Goal: Task Accomplishment & Management: Manage account settings

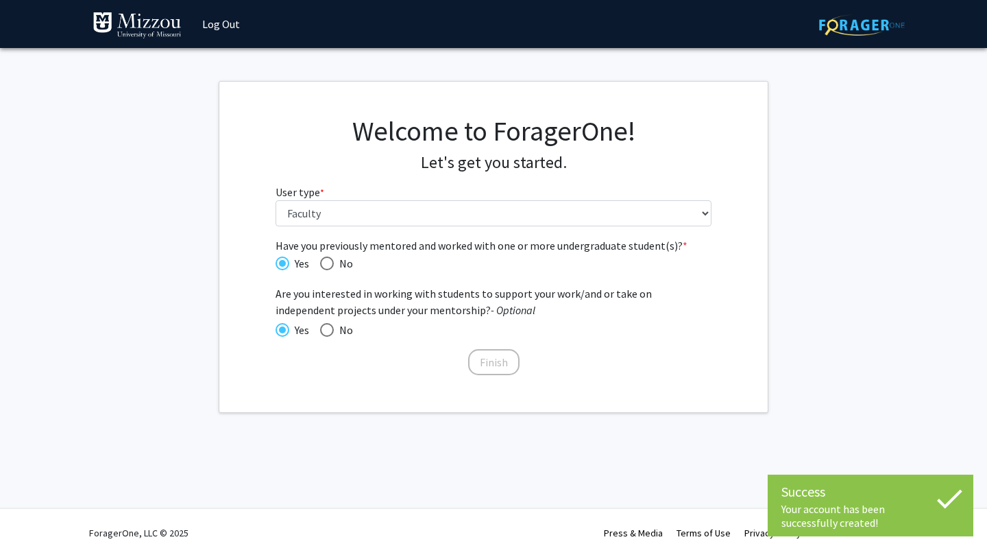
select select "5: faculty"
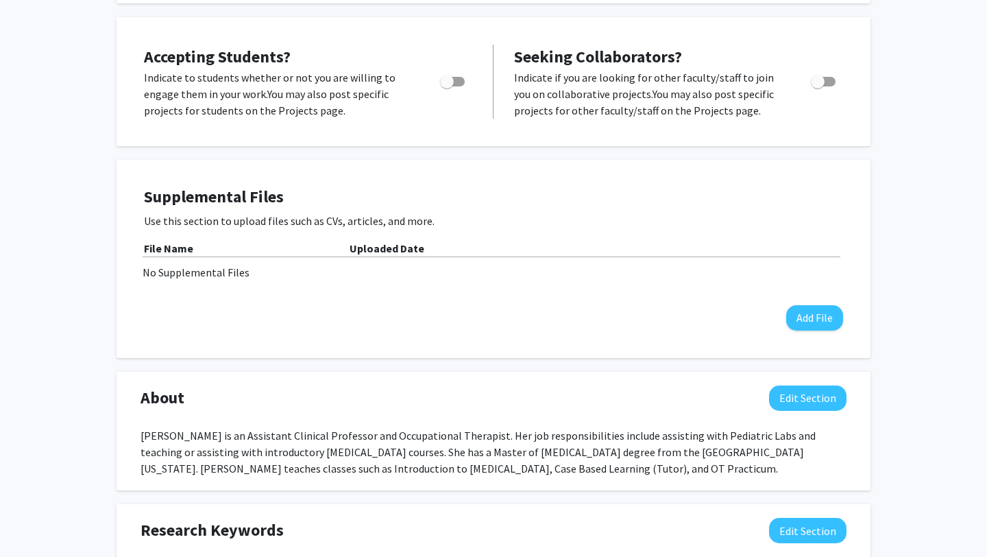
scroll to position [263, 0]
click at [821, 88] on span "Toggle" at bounding box center [818, 81] width 14 height 14
click at [818, 86] on input "Toggle" at bounding box center [817, 86] width 1 height 1
checkbox input "true"
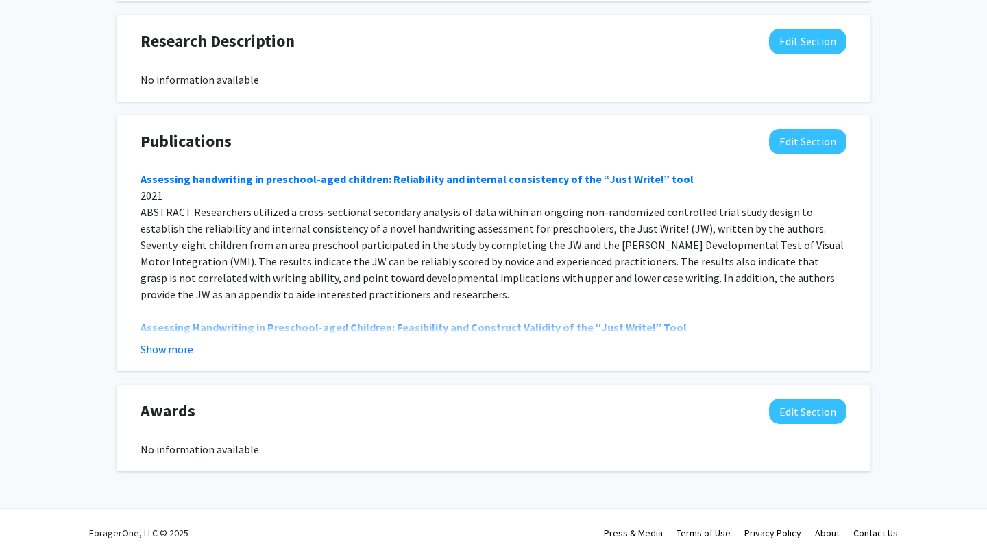
scroll to position [868, 0]
click at [176, 352] on button "Show more" at bounding box center [167, 349] width 53 height 16
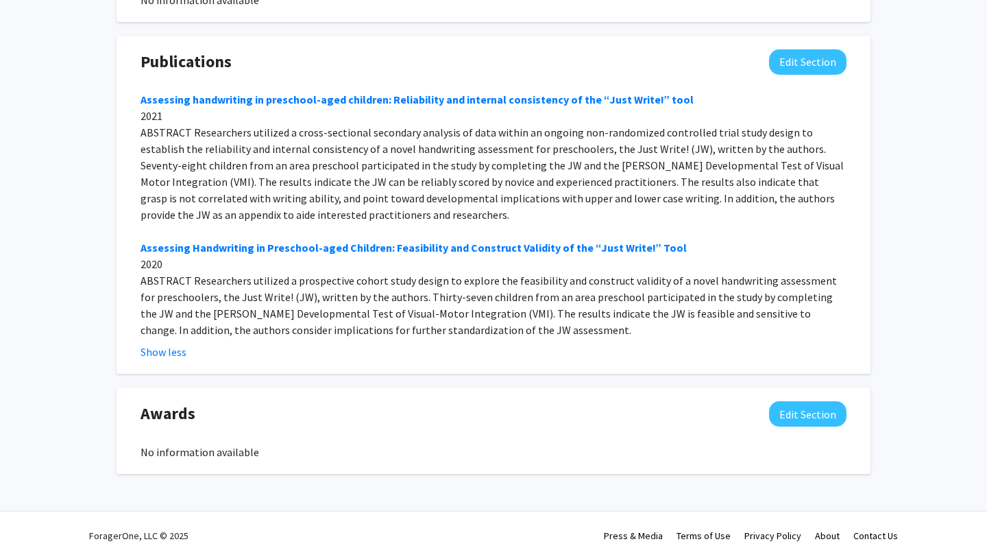
scroll to position [912, 0]
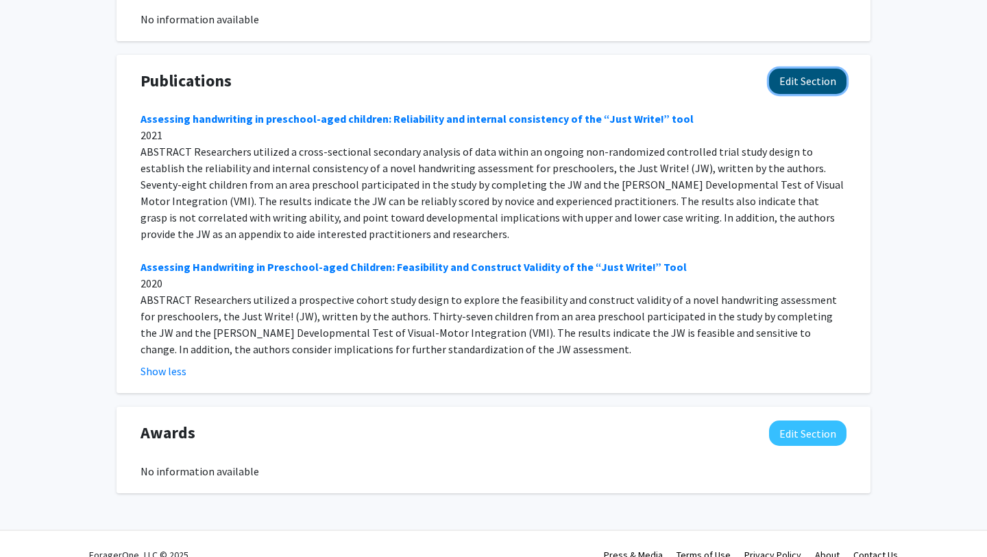
click at [803, 86] on button "Edit Section" at bounding box center [807, 81] width 77 height 25
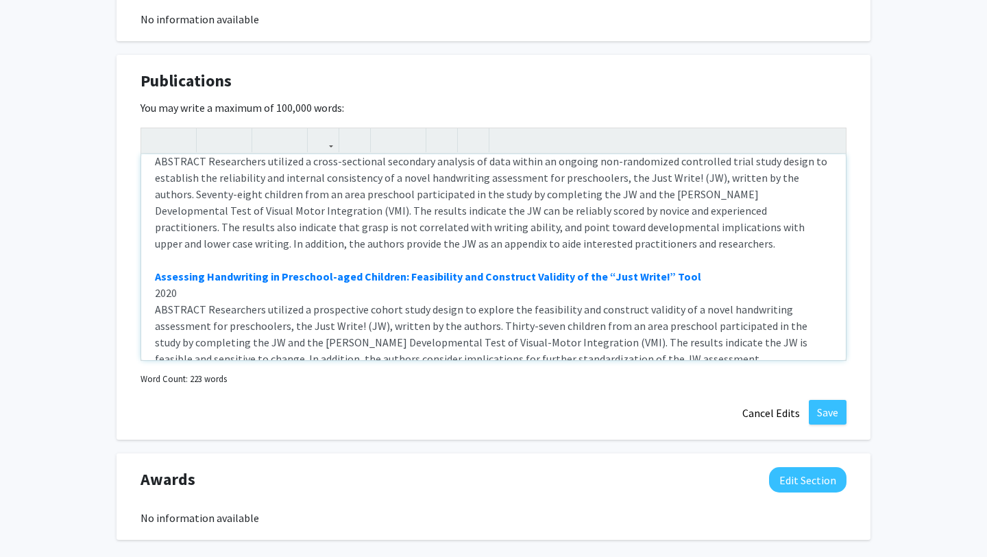
scroll to position [69, 0]
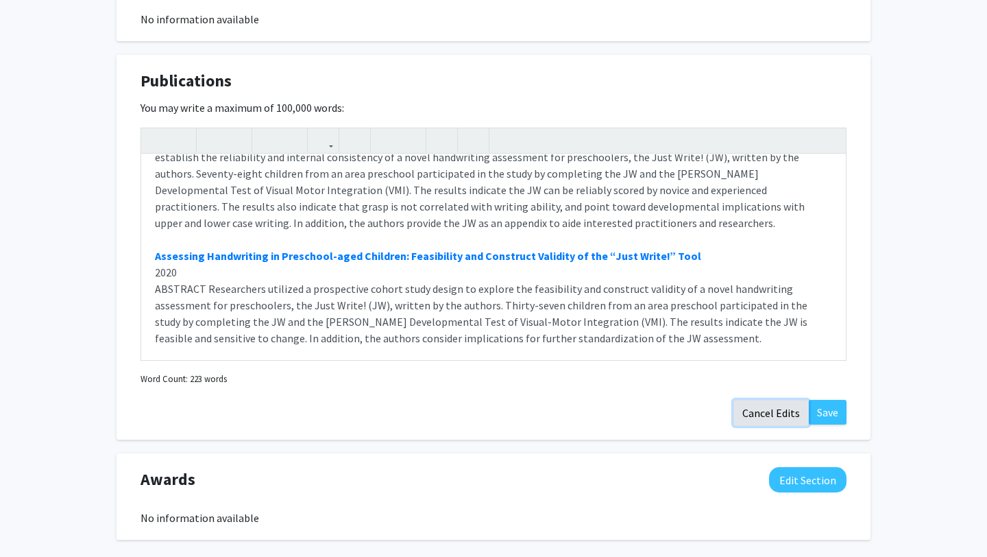
click at [757, 426] on button "Cancel Edits" at bounding box center [771, 413] width 75 height 26
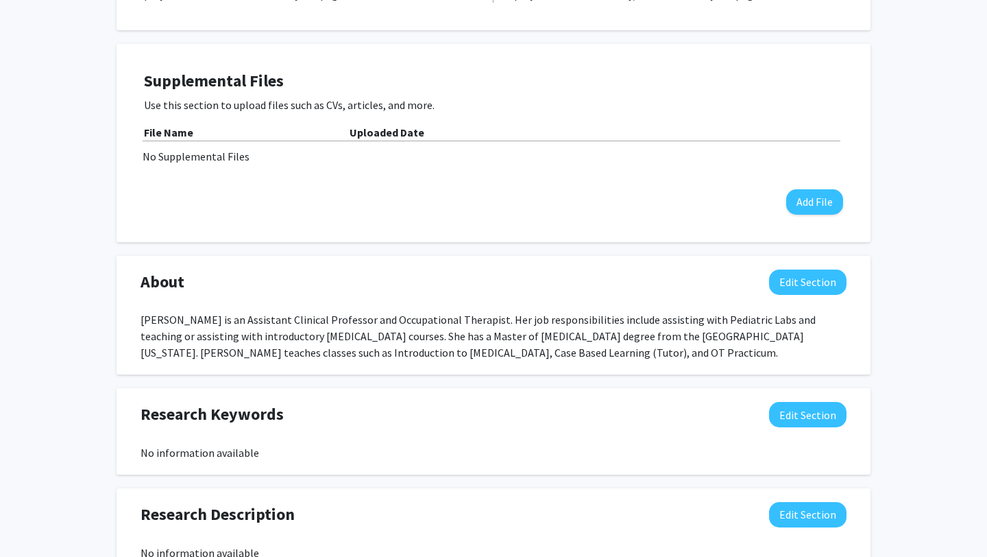
scroll to position [384, 0]
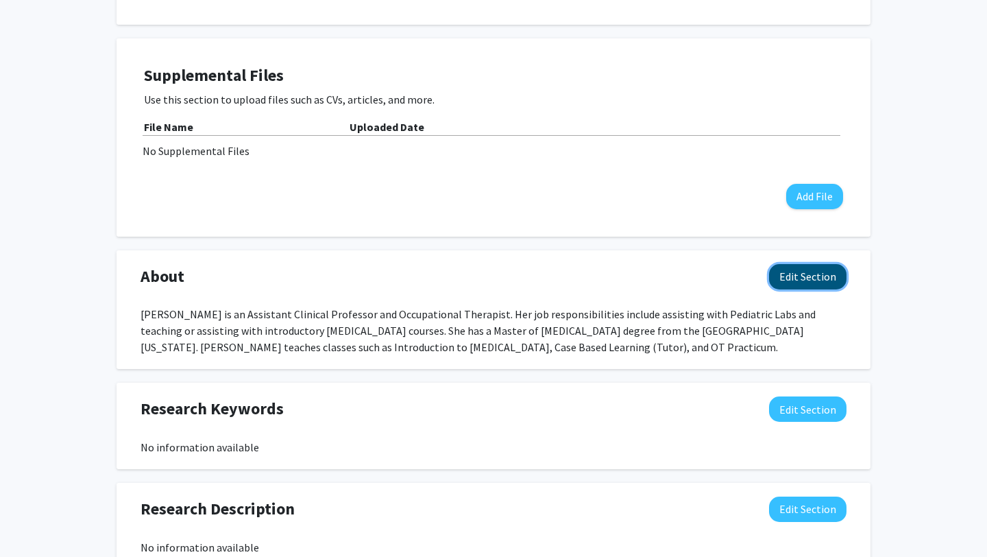
click at [812, 288] on button "Edit Section" at bounding box center [807, 276] width 77 height 25
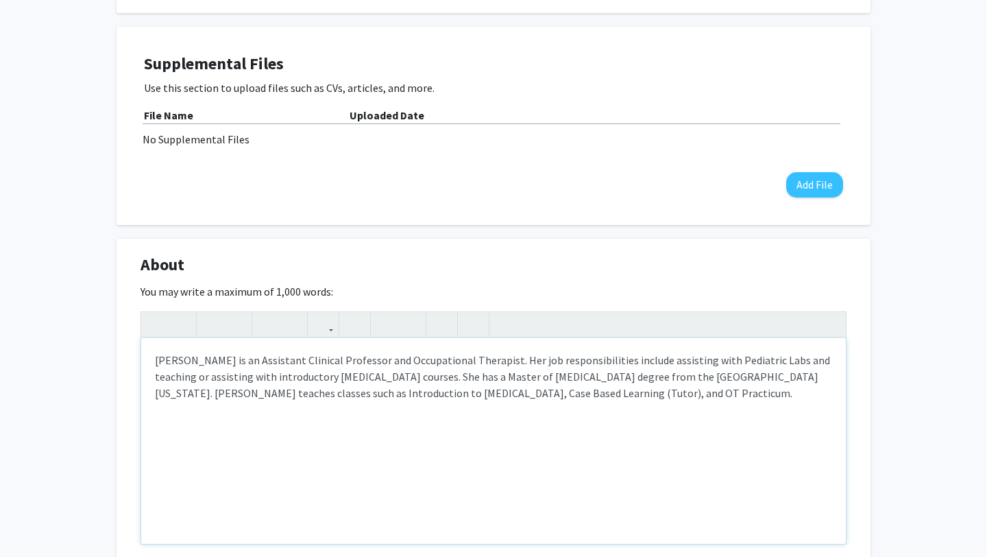
scroll to position [398, 0]
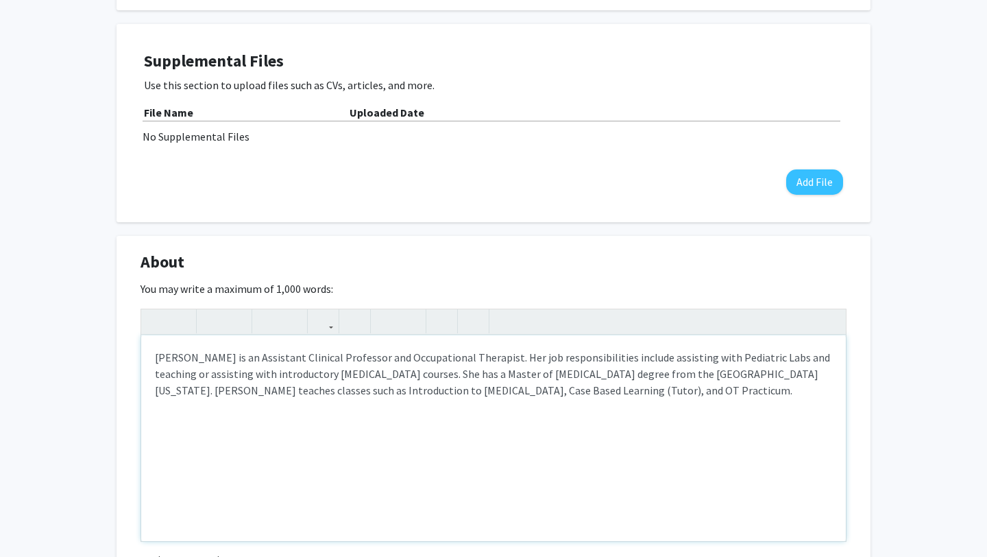
click at [523, 388] on div "[PERSON_NAME] is an Assistant Clinical Professor and Occupational Therapist. He…" at bounding box center [493, 438] width 705 height 206
click at [601, 387] on div "[PERSON_NAME] is an Assistant Clinical Professor and Occupational Therapist. He…" at bounding box center [493, 438] width 705 height 206
click at [522, 387] on div "[PERSON_NAME] is an Assistant Clinical Professor and Occupational Therapist. He…" at bounding box center [493, 438] width 705 height 206
click at [385, 408] on div "[PERSON_NAME] is an Assistant Clinical Professor and Occupational Therapist. He…" at bounding box center [493, 438] width 705 height 206
drag, startPoint x: 454, startPoint y: 424, endPoint x: 549, endPoint y: 399, distance: 98.6
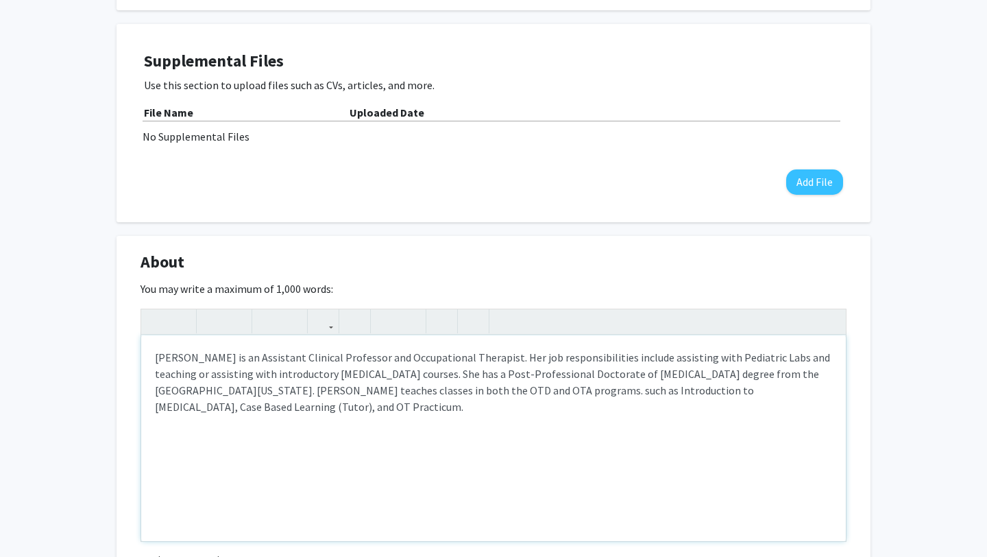
click at [549, 399] on div "[PERSON_NAME] is an Assistant Clinical Professor and Occupational Therapist. He…" at bounding box center [493, 438] width 705 height 206
click at [276, 333] on button "button" at bounding box center [268, 321] width 24 height 24
drag, startPoint x: 739, startPoint y: 409, endPoint x: 723, endPoint y: 409, distance: 15.1
click at [723, 409] on p "[PERSON_NAME] is an Assistant Clinical Professor and Occupational Therapist. He…" at bounding box center [494, 382] width 678 height 66
click at [270, 333] on icon "button" at bounding box center [268, 321] width 12 height 23
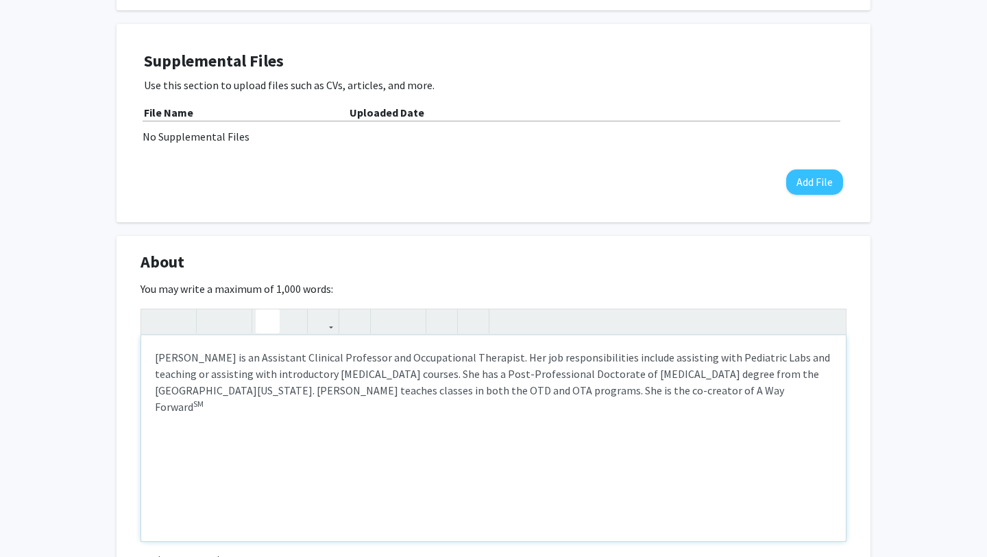
click at [773, 414] on p "[PERSON_NAME] is an Assistant Clinical Professor and Occupational Therapist. He…" at bounding box center [494, 382] width 678 height 66
click at [262, 333] on icon "button" at bounding box center [268, 321] width 12 height 23
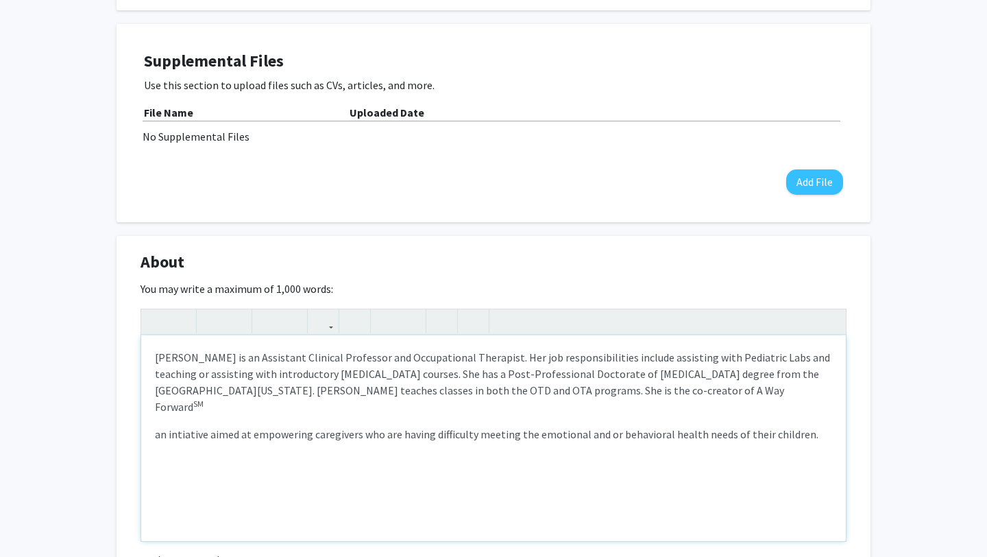
click at [188, 435] on p "an intiative aimed at empowering caregivers who are having difficulty meeting t…" at bounding box center [494, 434] width 678 height 16
click at [154, 433] on div "[PERSON_NAME] is an Assistant Clinical Professor and Occupational Therapist. He…" at bounding box center [493, 438] width 705 height 206
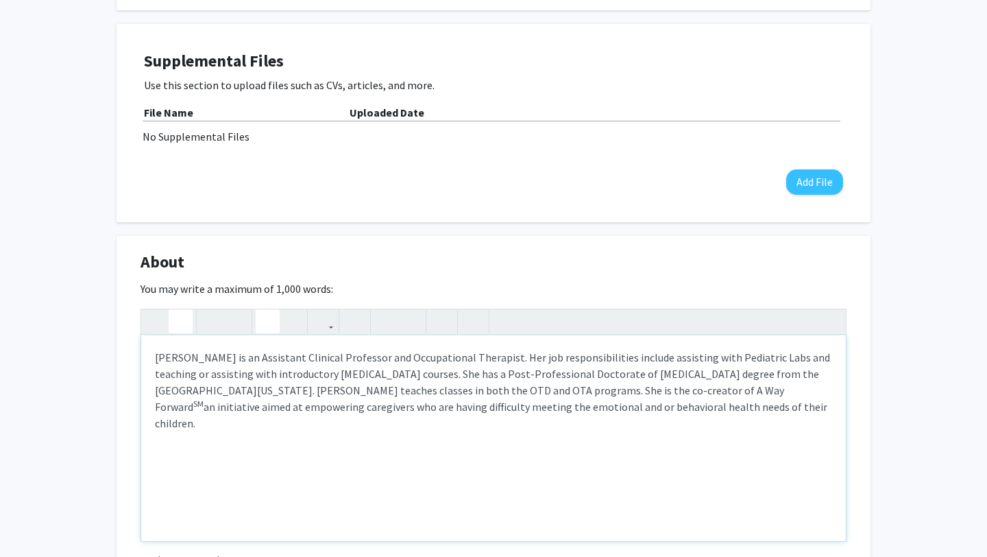
type textarea "<p>[PERSON_NAME] is an Assistant Clinical Professor and Occupational Therapist.…"
click at [761, 427] on p "[PERSON_NAME] is an Assistant Clinical Professor and Occupational Therapist. He…" at bounding box center [494, 390] width 678 height 82
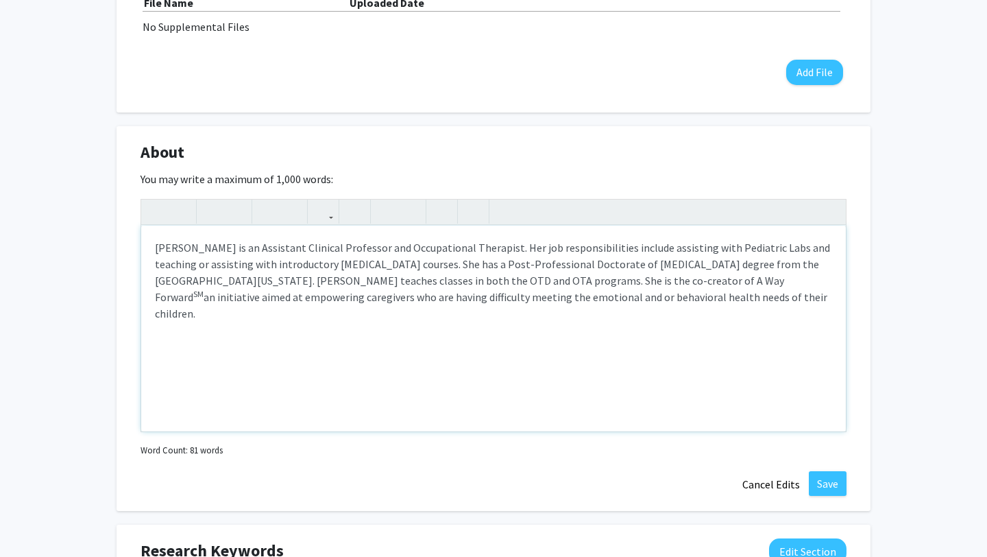
scroll to position [516, 0]
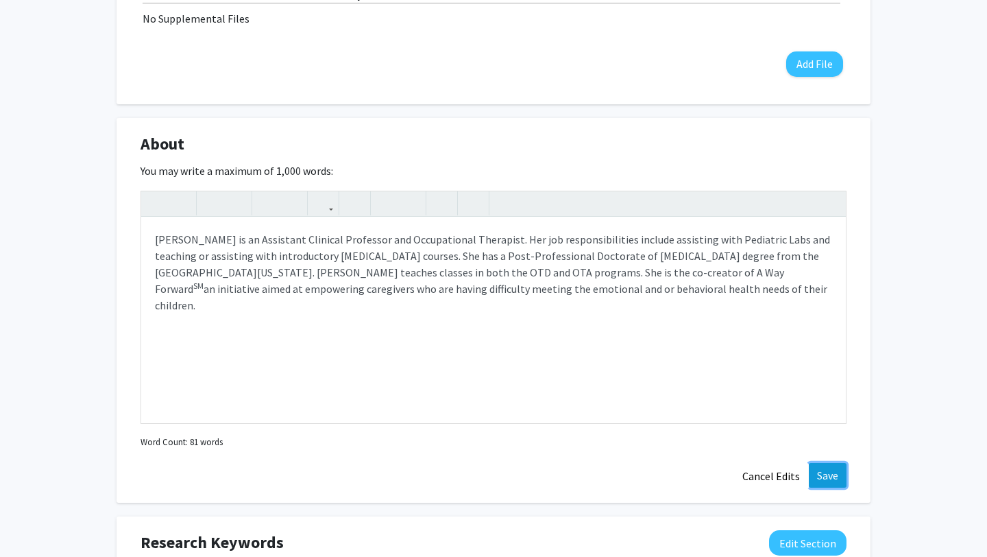
click at [822, 488] on button "Save" at bounding box center [828, 475] width 38 height 25
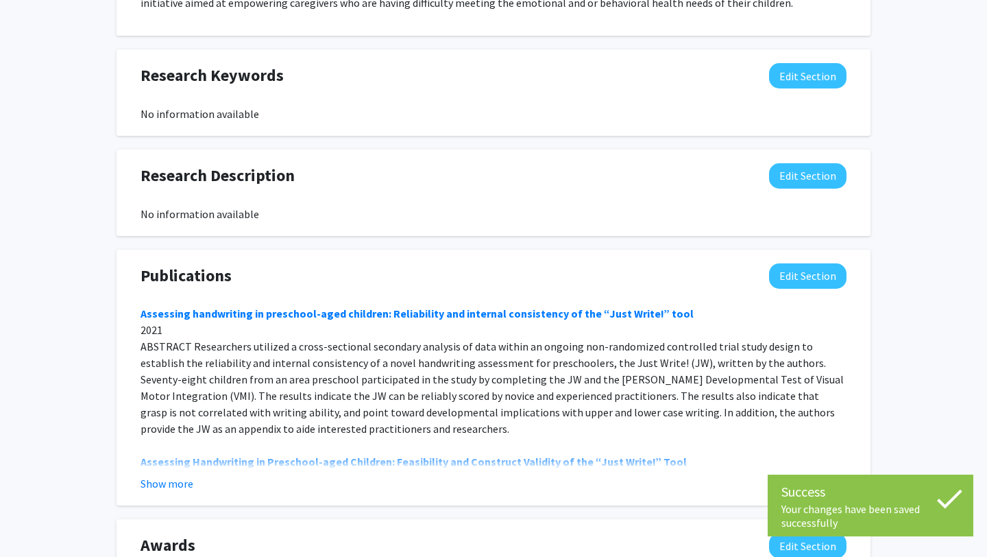
scroll to position [896, 0]
